Goal: Information Seeking & Learning: Learn about a topic

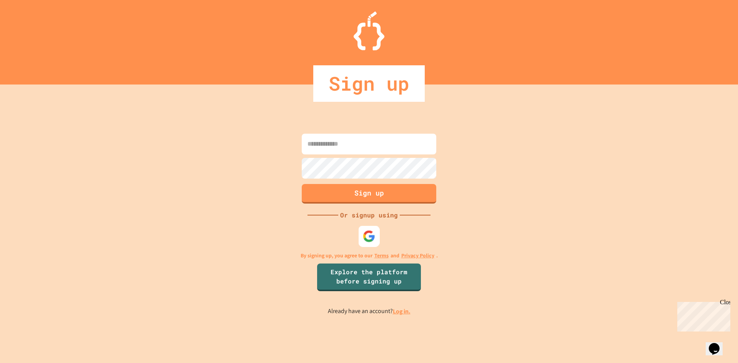
click at [374, 235] on img at bounding box center [369, 236] width 13 height 13
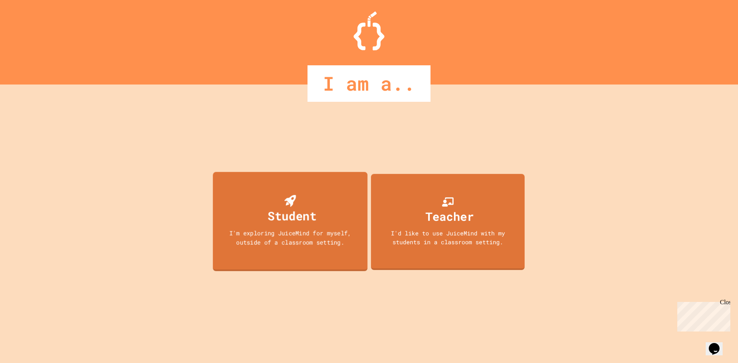
click at [351, 263] on div "Student I'm exploring JuiceMind for myself, outside of a classroom setting." at bounding box center [290, 221] width 155 height 99
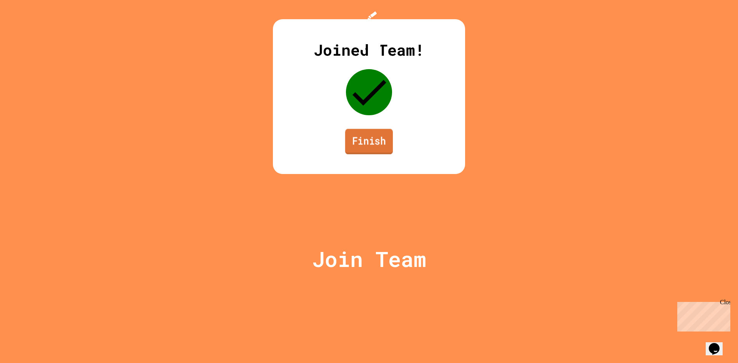
click at [359, 154] on link "Finish" at bounding box center [369, 141] width 48 height 25
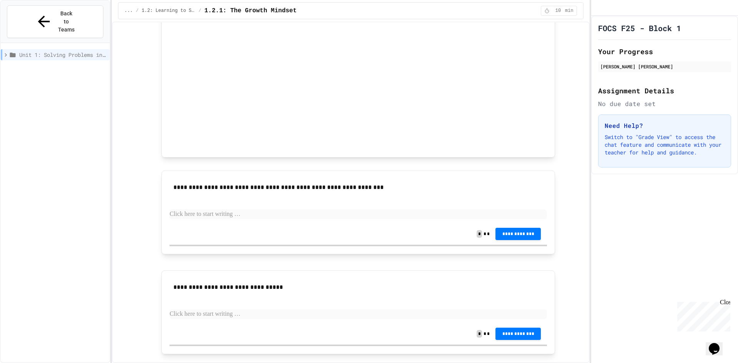
scroll to position [430, 0]
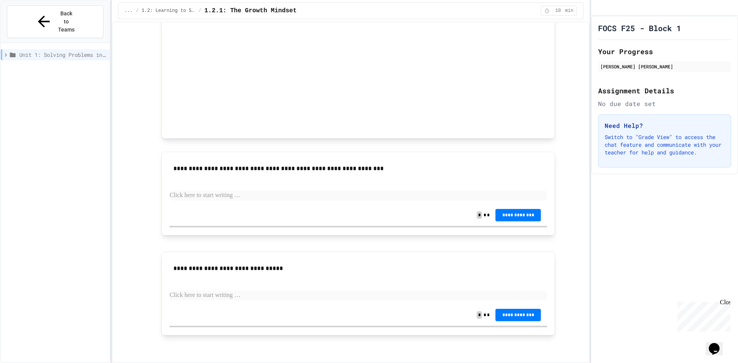
click at [319, 294] on p at bounding box center [359, 296] width 378 height 10
click at [430, 200] on p at bounding box center [359, 196] width 378 height 10
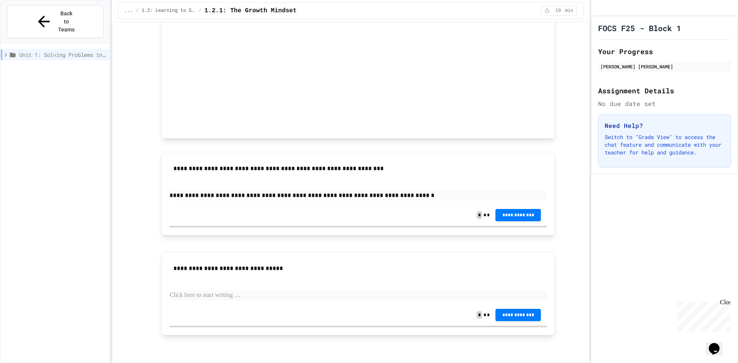
click at [306, 295] on p at bounding box center [359, 296] width 378 height 10
click at [524, 219] on button "**********" at bounding box center [518, 215] width 45 height 12
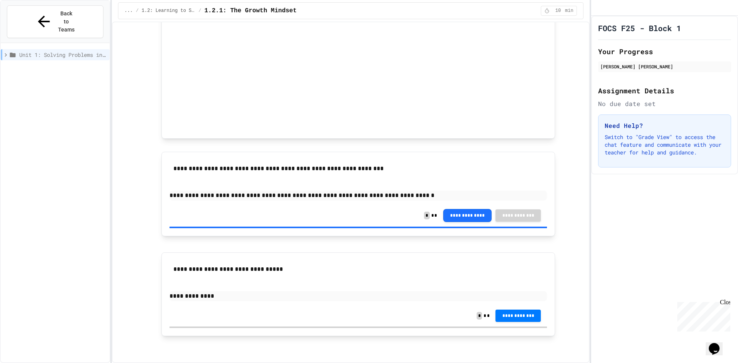
click at [361, 297] on p "**********" at bounding box center [359, 296] width 378 height 10
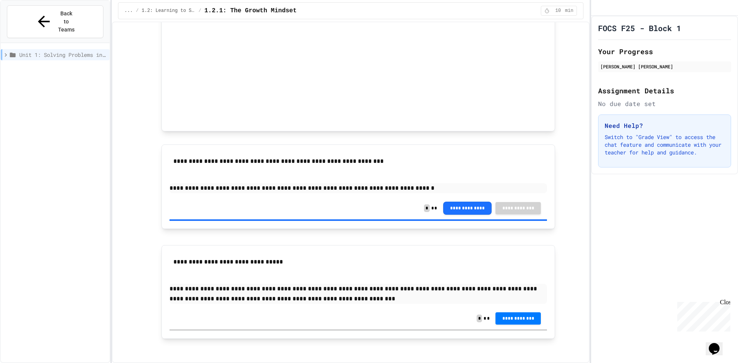
scroll to position [441, 0]
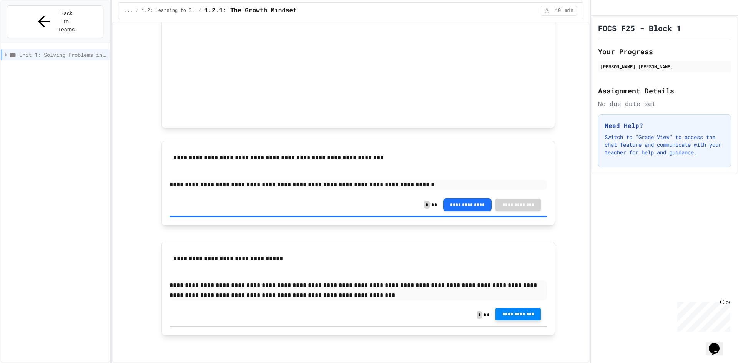
click at [507, 312] on span "**********" at bounding box center [518, 314] width 33 height 6
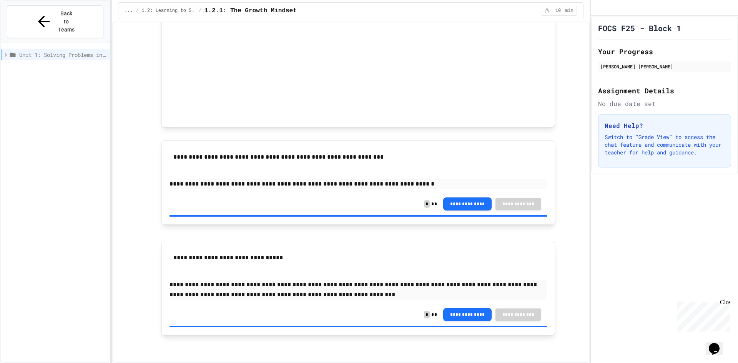
click at [7, 52] on icon at bounding box center [5, 55] width 7 height 7
click at [60, 65] on span "1.2: Learning to Solve Hard Problems" at bounding box center [65, 69] width 83 height 8
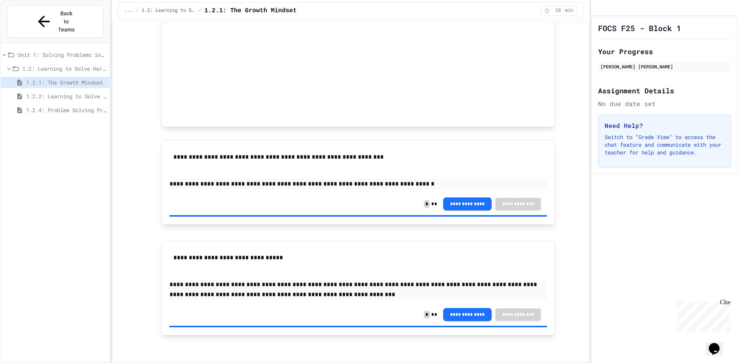
click at [70, 92] on span "1.2.2: Learning to Solve Hard Problems" at bounding box center [66, 96] width 80 height 8
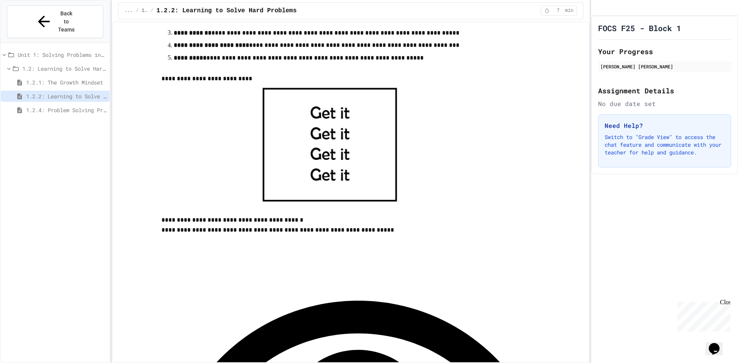
scroll to position [269, 0]
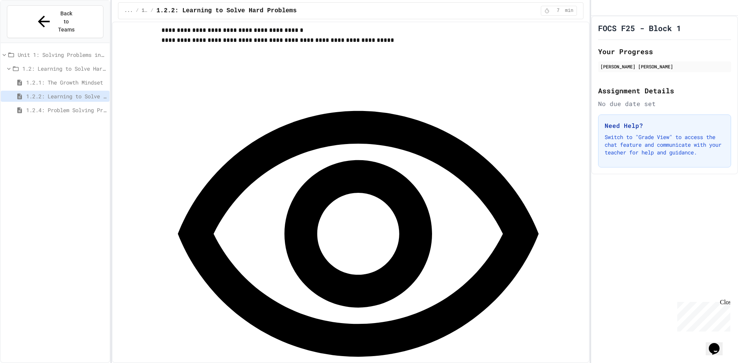
scroll to position [500, 0]
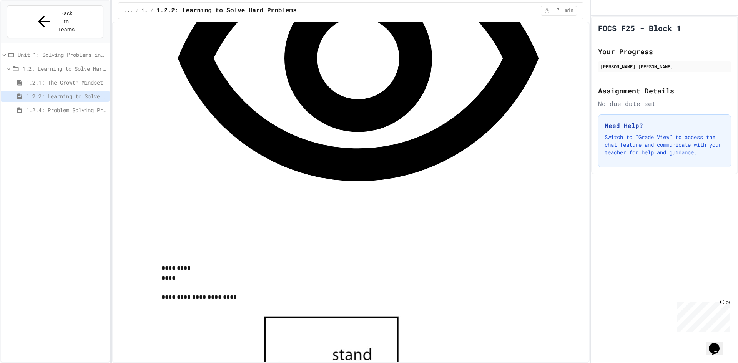
scroll to position [632, 0]
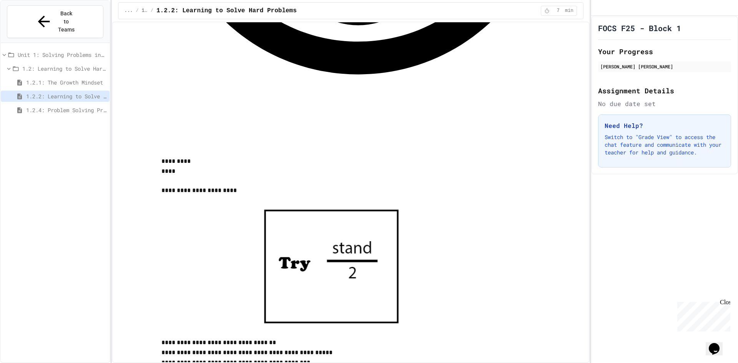
scroll to position [786, 0]
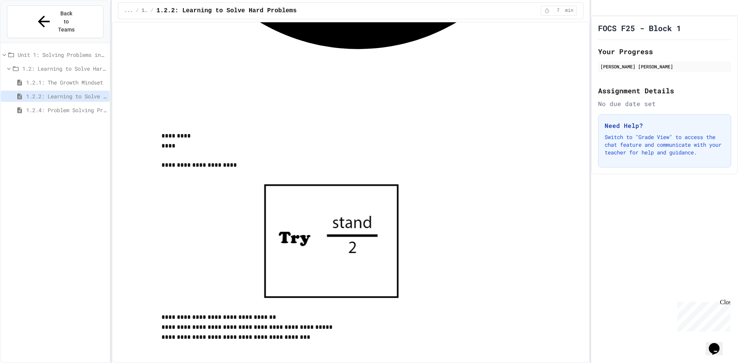
scroll to position [777, 0]
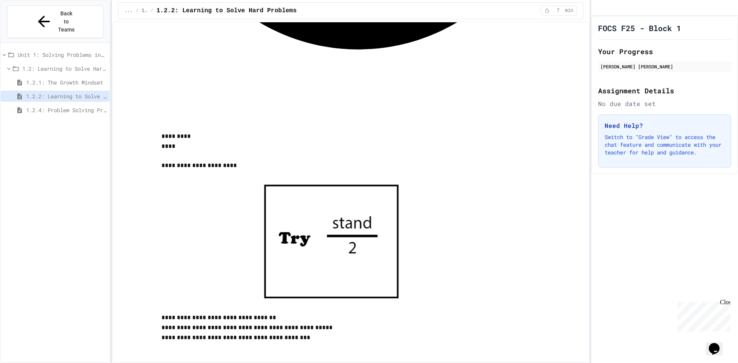
click at [92, 106] on span "1.2.4: Problem Solving Practice" at bounding box center [66, 110] width 80 height 8
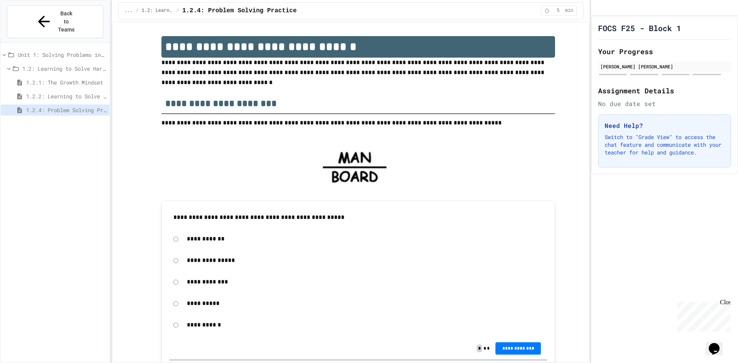
click at [299, 288] on div "**********" at bounding box center [365, 282] width 364 height 18
click at [192, 283] on p "**********" at bounding box center [365, 282] width 356 height 10
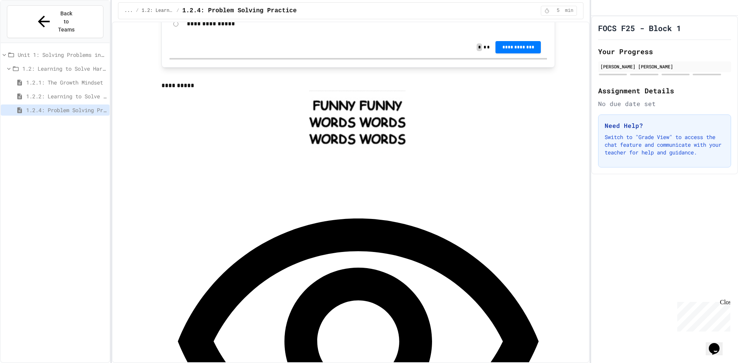
scroll to position [538, 0]
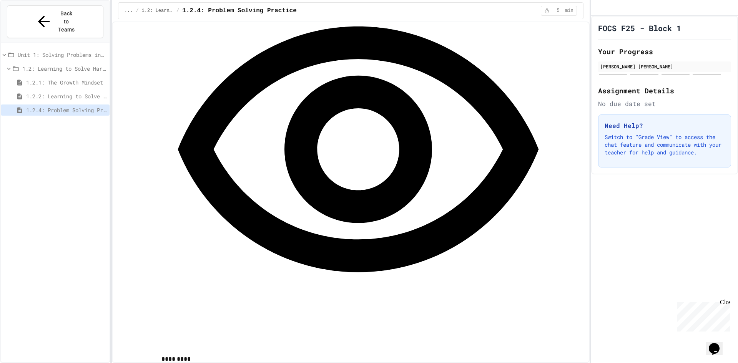
scroll to position [730, 0]
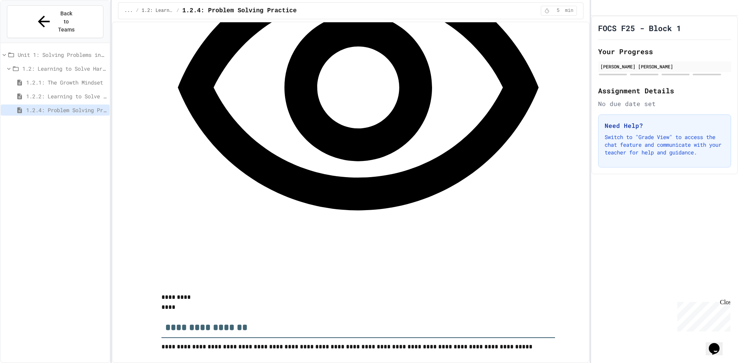
scroll to position [923, 0]
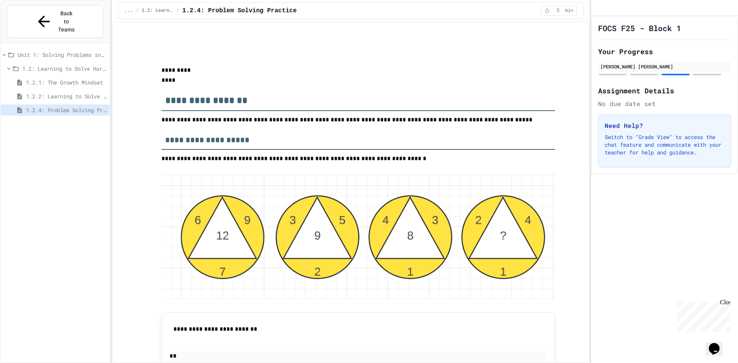
scroll to position [1038, 0]
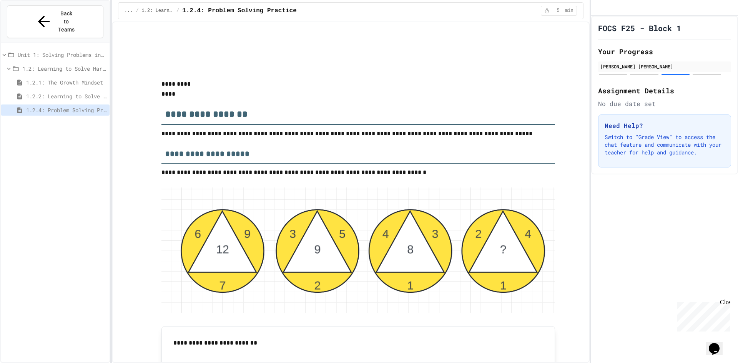
scroll to position [985, 0]
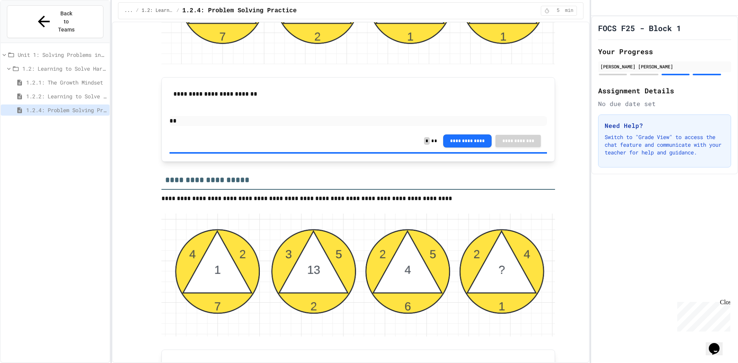
scroll to position [1293, 0]
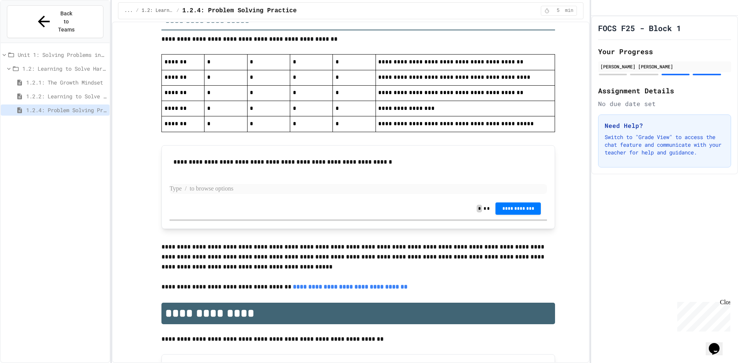
scroll to position [1716, 0]
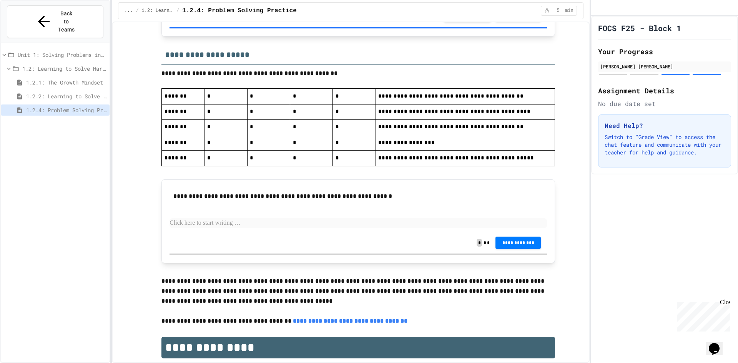
scroll to position [1639, 0]
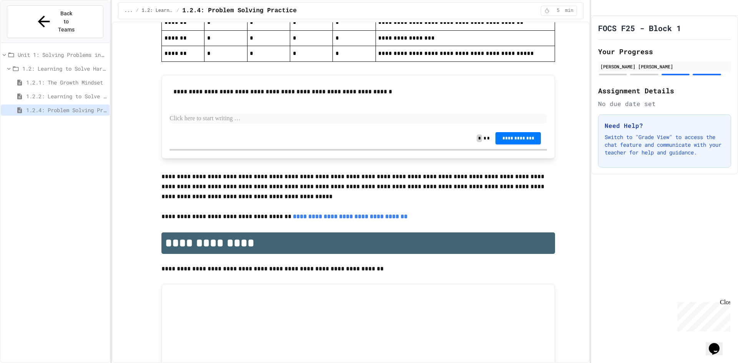
scroll to position [1765, 0]
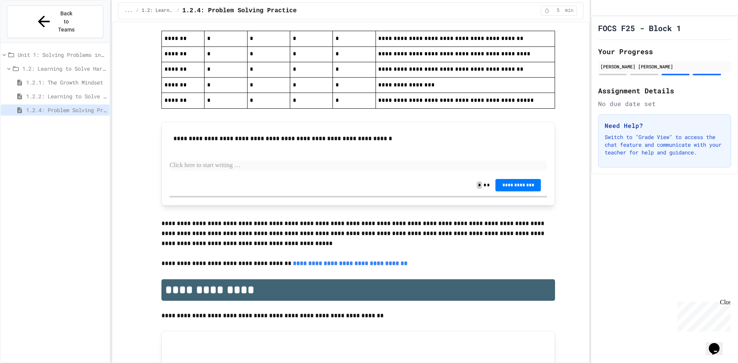
scroll to position [1727, 0]
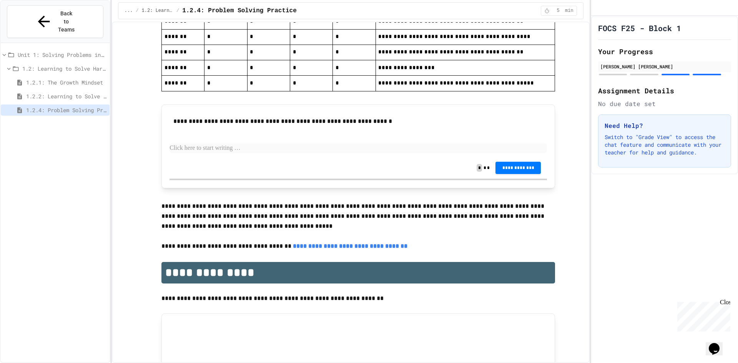
click at [42, 78] on span "1.2.1: The Growth Mindset" at bounding box center [66, 82] width 80 height 8
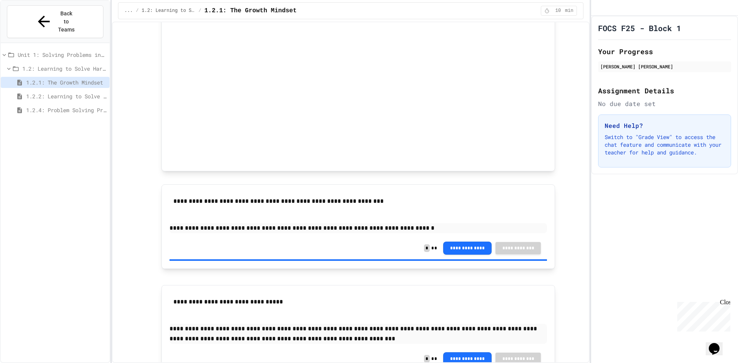
scroll to position [442, 0]
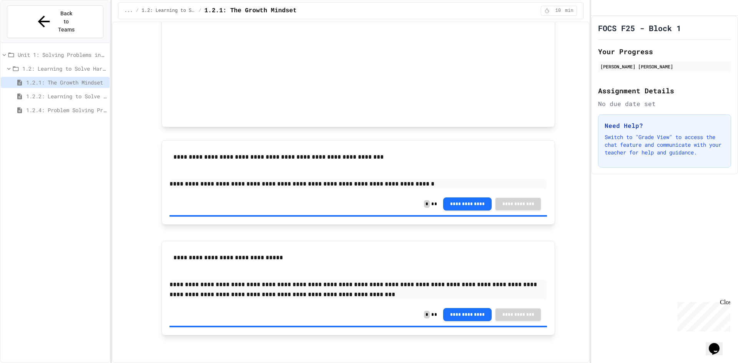
click at [87, 92] on span "1.2.2: Learning to Solve Hard Problems" at bounding box center [66, 96] width 80 height 8
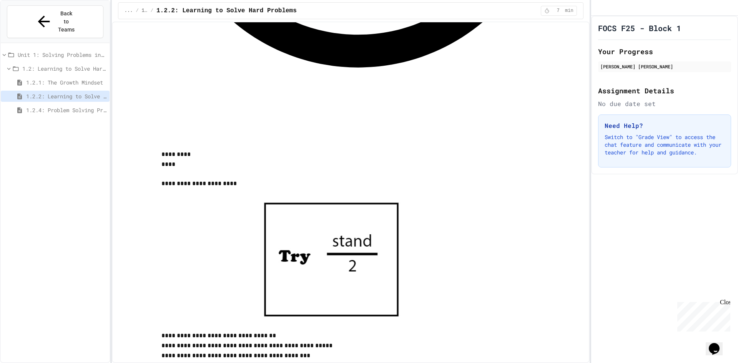
scroll to position [807, 0]
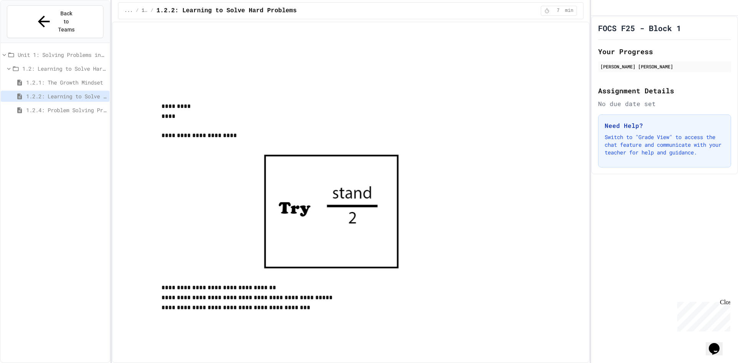
click at [75, 106] on span "1.2.4: Problem Solving Practice" at bounding box center [66, 110] width 80 height 8
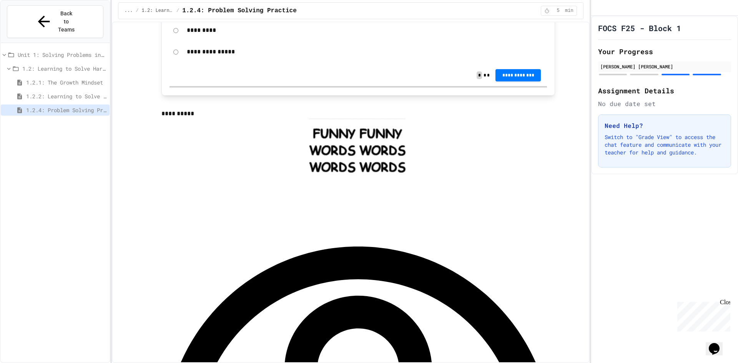
scroll to position [500, 0]
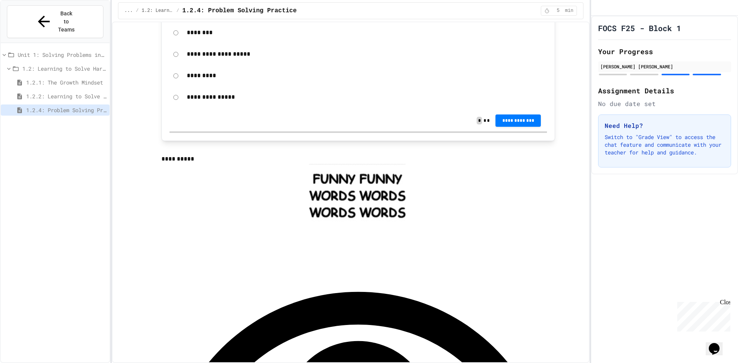
scroll to position [423, 0]
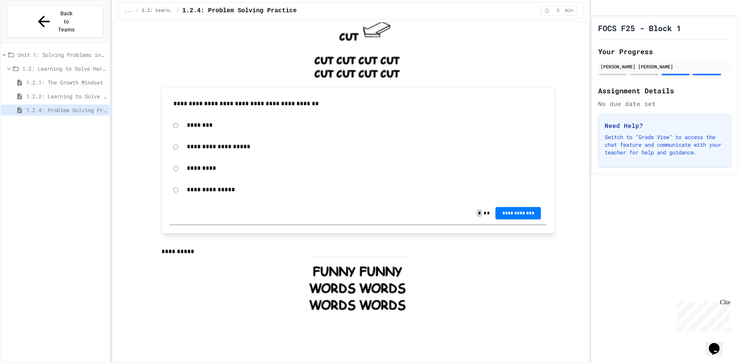
scroll to position [346, 0]
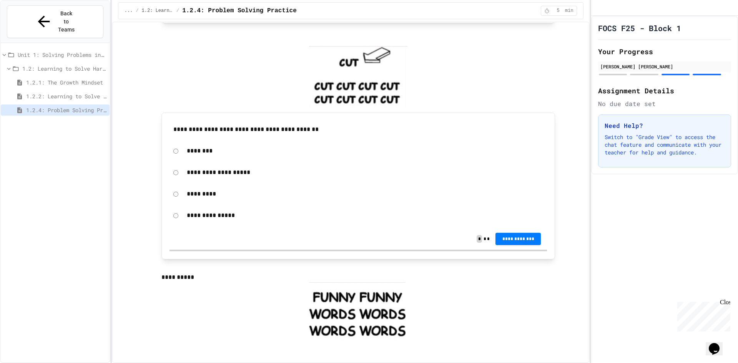
click at [264, 173] on p "**********" at bounding box center [365, 173] width 356 height 10
click at [209, 169] on p "**********" at bounding box center [365, 173] width 356 height 10
click at [514, 240] on span "**********" at bounding box center [518, 239] width 33 height 6
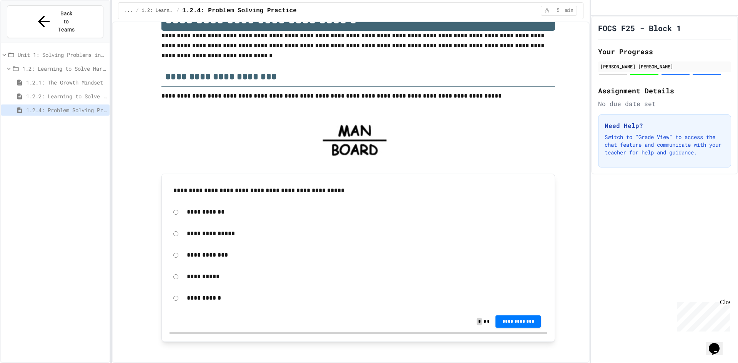
scroll to position [38, 0]
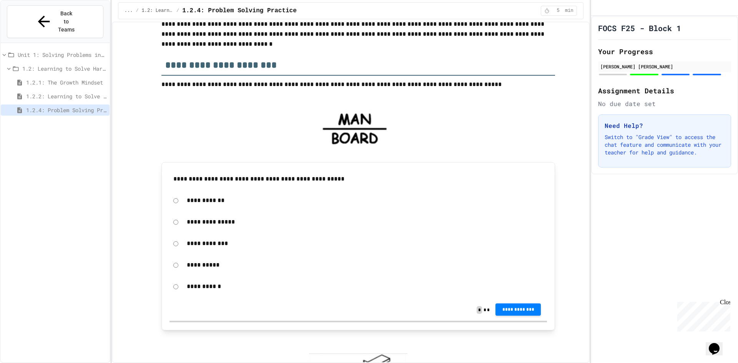
click at [506, 308] on span "**********" at bounding box center [518, 310] width 33 height 6
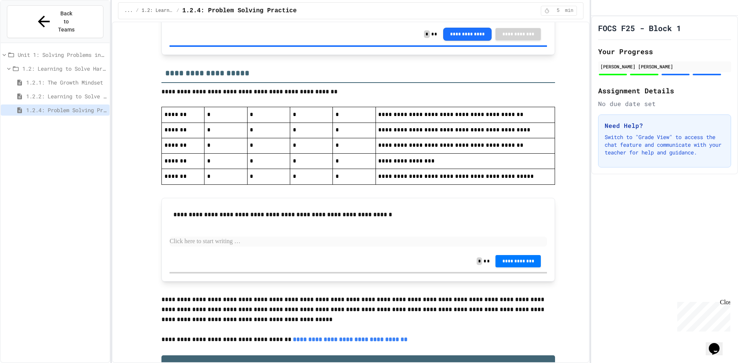
scroll to position [1616, 0]
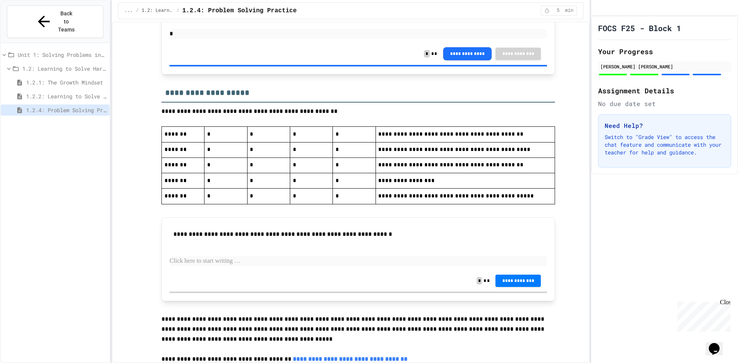
click at [80, 49] on div "Unit 1: Solving Problems in Computer Science" at bounding box center [55, 54] width 109 height 11
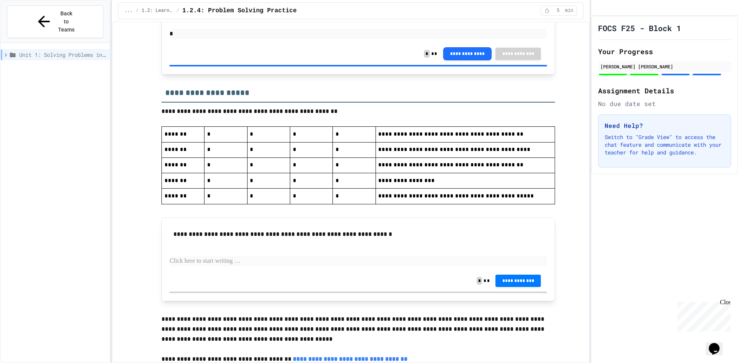
click at [80, 49] on div "Unit 1: Solving Problems in Computer Science" at bounding box center [55, 54] width 109 height 11
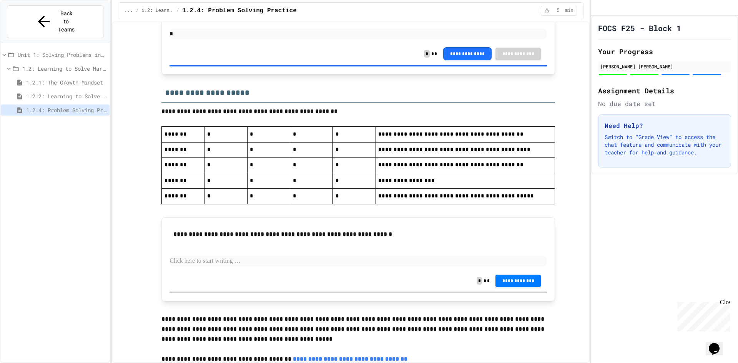
click at [80, 65] on span "1.2: Learning to Solve Hard Problems" at bounding box center [64, 69] width 84 height 8
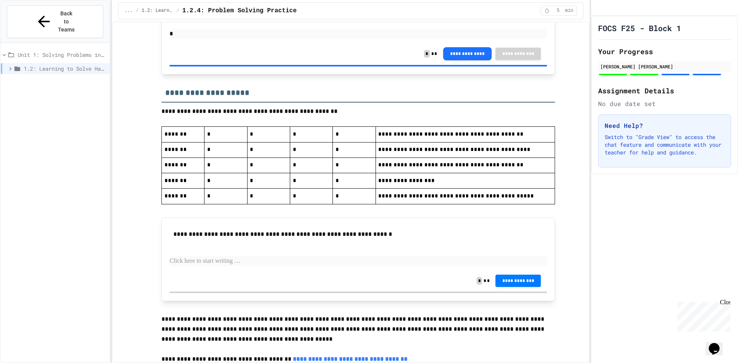
click at [80, 65] on span "1.2: Learning to Solve Hard Problems" at bounding box center [65, 69] width 83 height 8
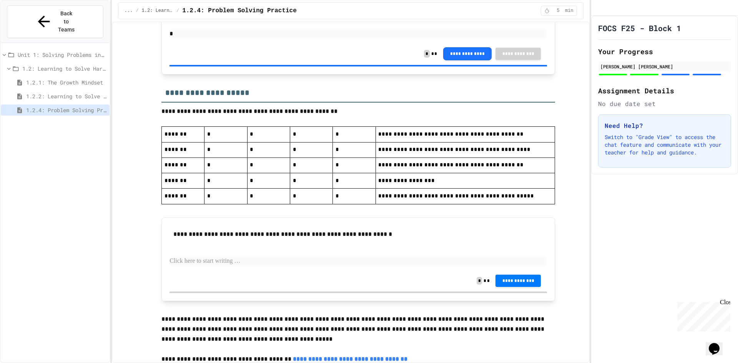
click at [77, 78] on span "1.2.1: The Growth Mindset" at bounding box center [66, 82] width 80 height 8
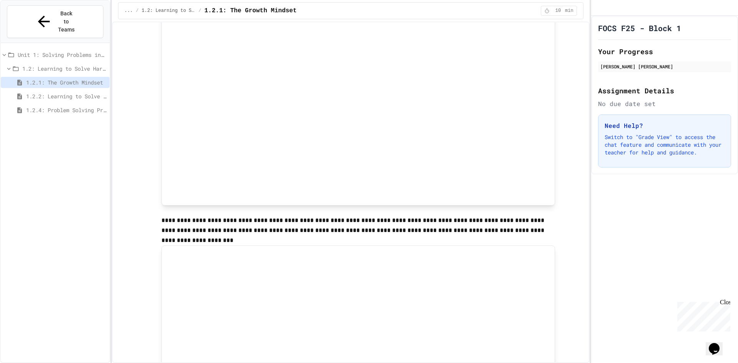
scroll to position [96, 0]
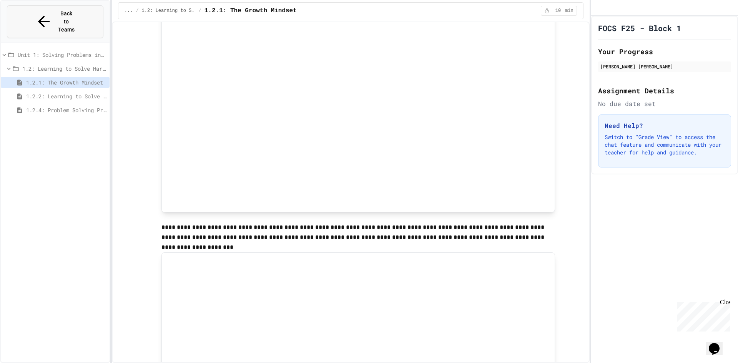
click at [92, 20] on button "Back to Teams" at bounding box center [55, 21] width 96 height 33
